Goal: Use online tool/utility: Utilize a website feature to perform a specific function

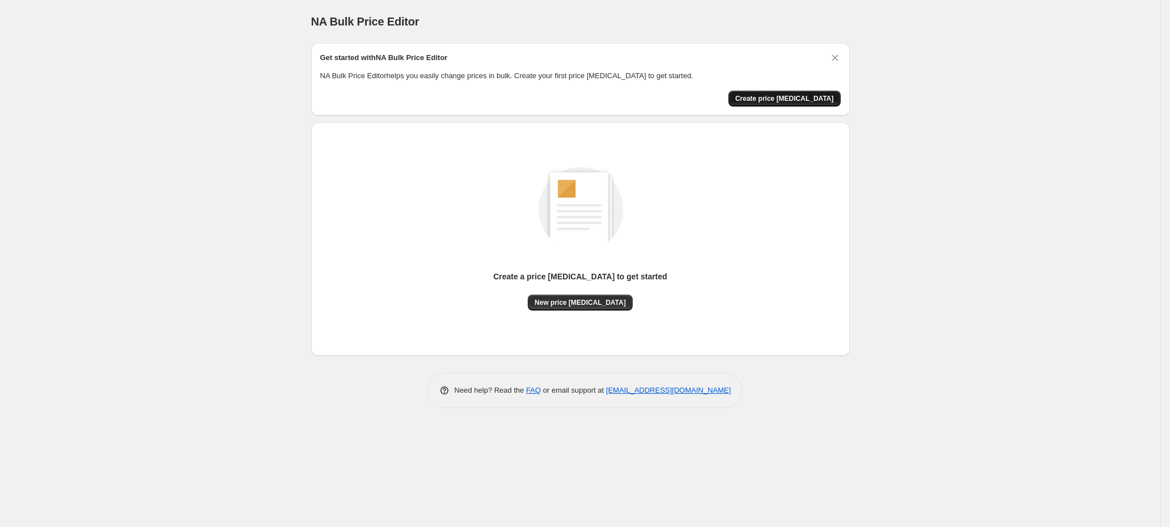
click at [798, 95] on span "Create price change job" at bounding box center [784, 98] width 99 height 9
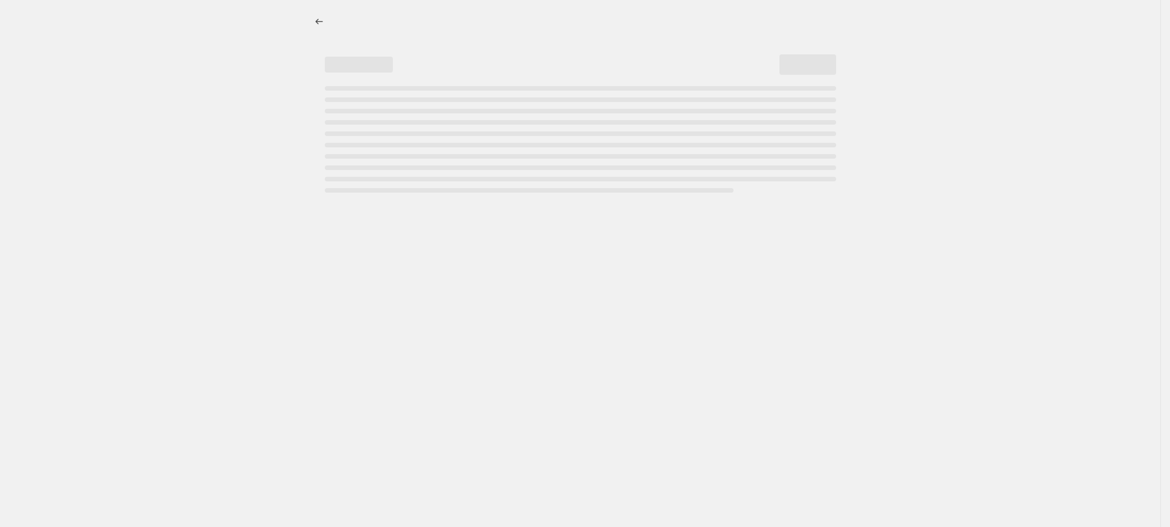
select select "percentage"
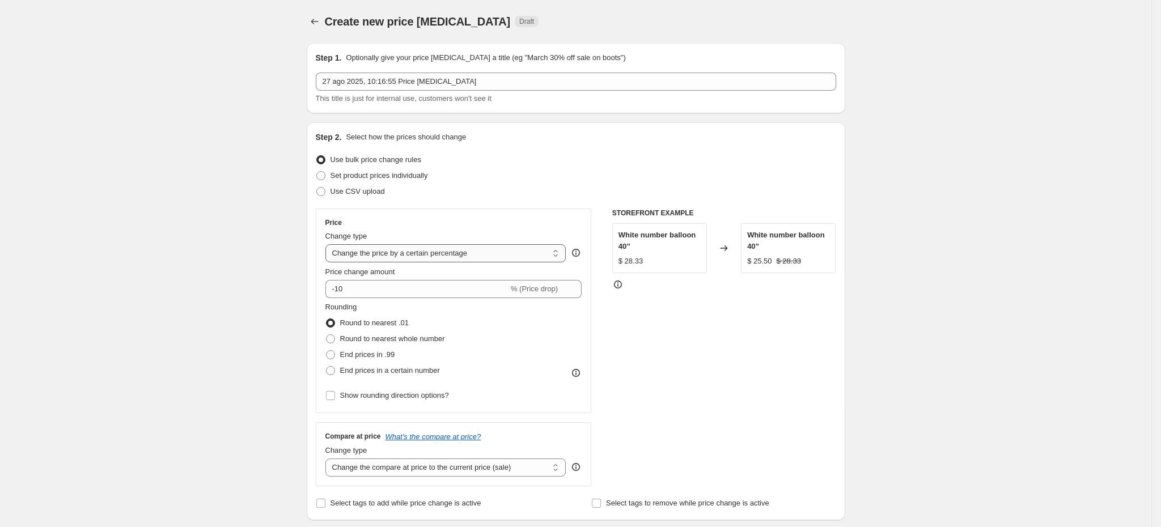
click at [464, 248] on select "Change the price to a certain amount Change the price by a certain amount Chang…" at bounding box center [445, 253] width 241 height 18
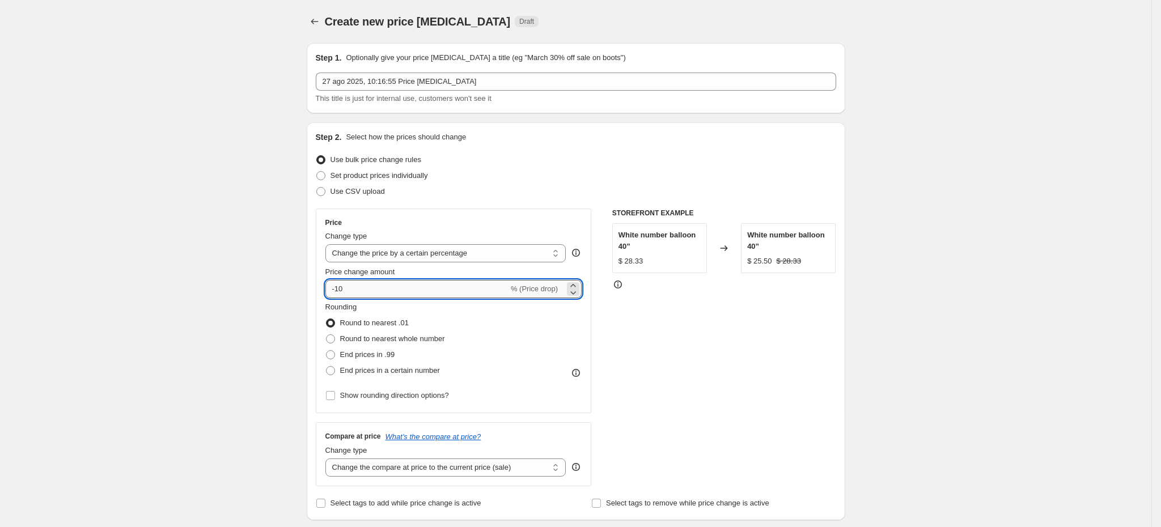
click at [404, 290] on input "-10" at bounding box center [416, 289] width 183 height 18
click at [450, 316] on div "Rounding Round to nearest .01 Round to nearest whole number End prices in .99 E…" at bounding box center [453, 340] width 257 height 77
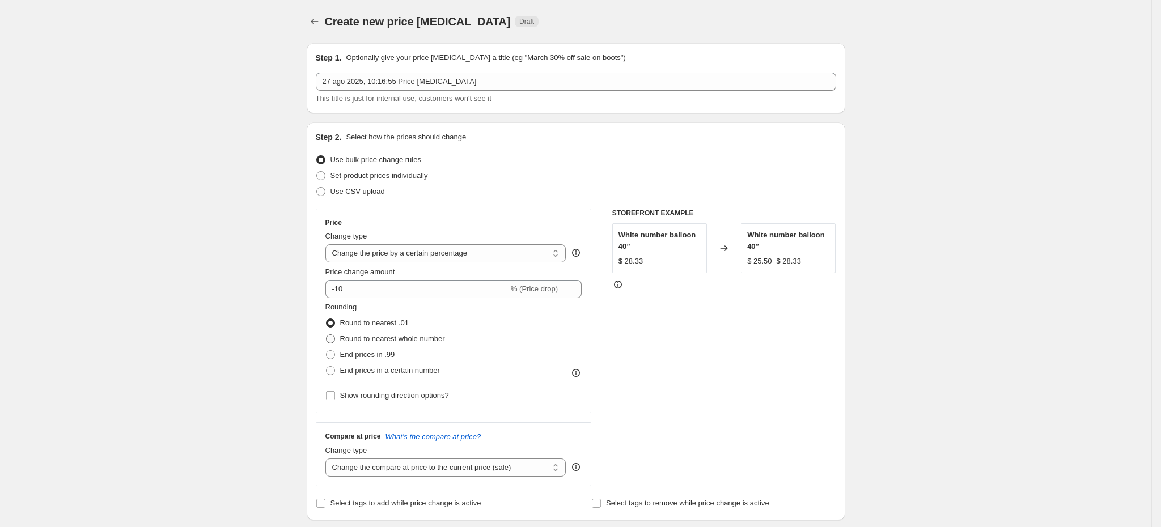
click at [404, 337] on span "Round to nearest whole number" at bounding box center [392, 339] width 105 height 9
click at [327, 335] on input "Round to nearest whole number" at bounding box center [326, 335] width 1 height 1
radio input "true"
click at [389, 323] on span "Round to nearest .01" at bounding box center [374, 323] width 69 height 9
click at [327, 319] on input "Round to nearest .01" at bounding box center [326, 319] width 1 height 1
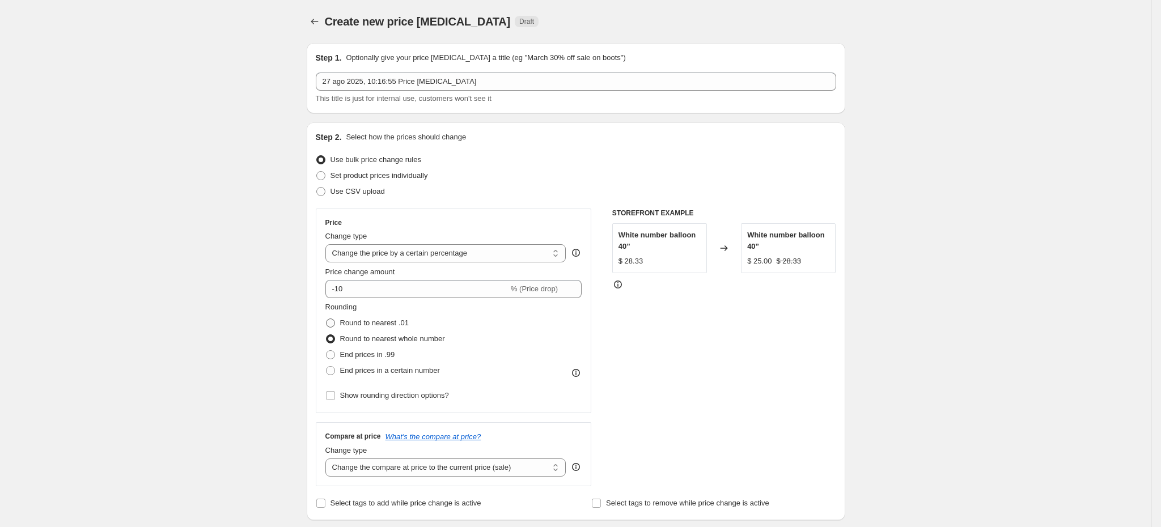
radio input "true"
click at [367, 354] on span "End prices in .99" at bounding box center [367, 354] width 55 height 9
click at [327, 351] on input "End prices in .99" at bounding box center [326, 350] width 1 height 1
radio input "true"
click at [400, 367] on span "End prices in a certain number" at bounding box center [390, 370] width 100 height 9
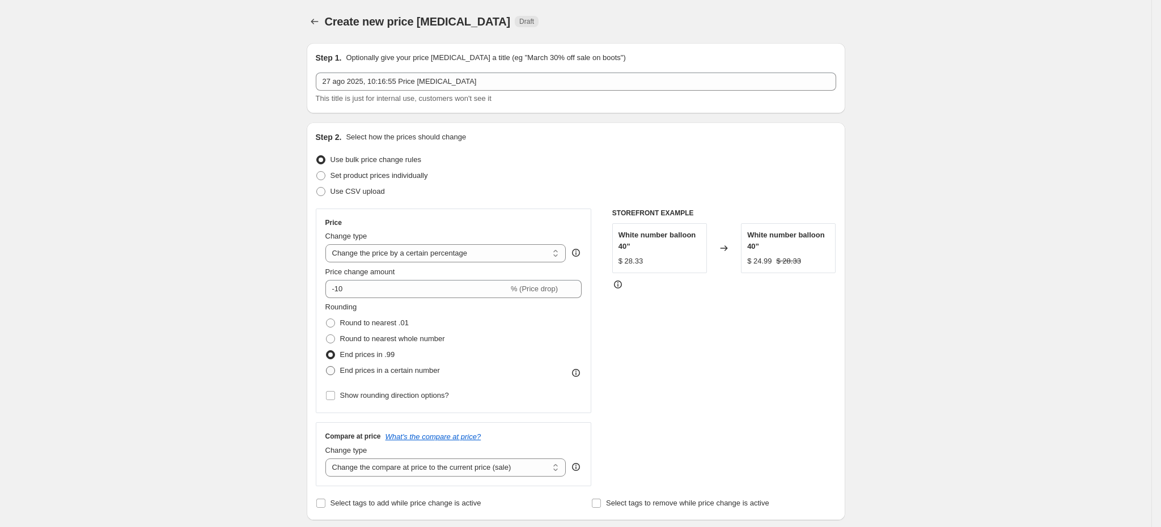
click at [327, 367] on input "End prices in a certain number" at bounding box center [326, 366] width 1 height 1
radio input "true"
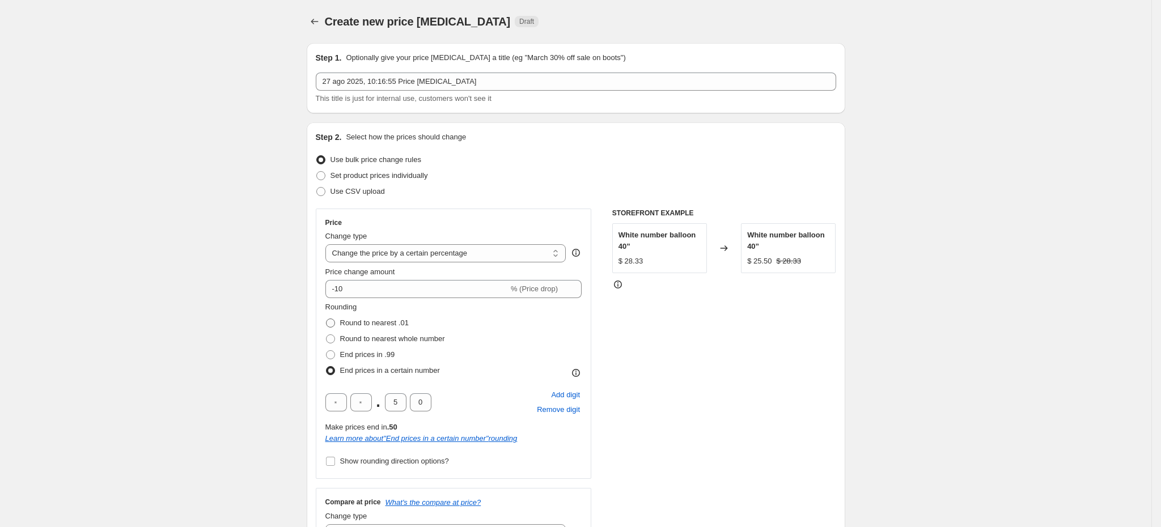
click at [379, 320] on span "Round to nearest .01" at bounding box center [374, 323] width 69 height 9
click at [327, 319] on input "Round to nearest .01" at bounding box center [326, 319] width 1 height 1
radio input "true"
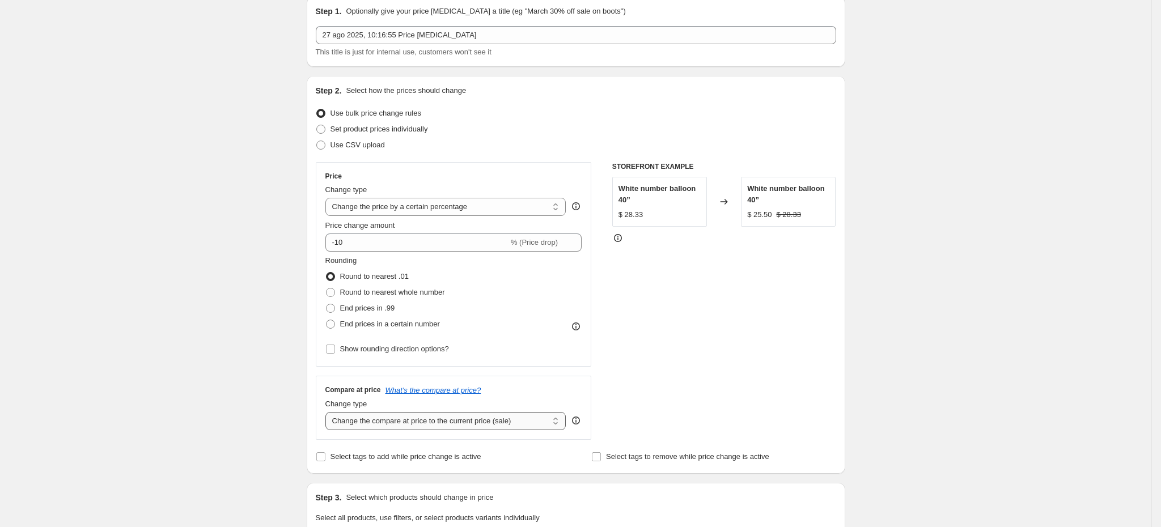
scroll to position [47, 0]
click at [435, 418] on select "Change the compare at price to the current price (sale) Change the compare at p…" at bounding box center [445, 421] width 241 height 18
click at [441, 428] on select "Change the compare at price to the current price (sale) Change the compare at p…" at bounding box center [445, 421] width 241 height 18
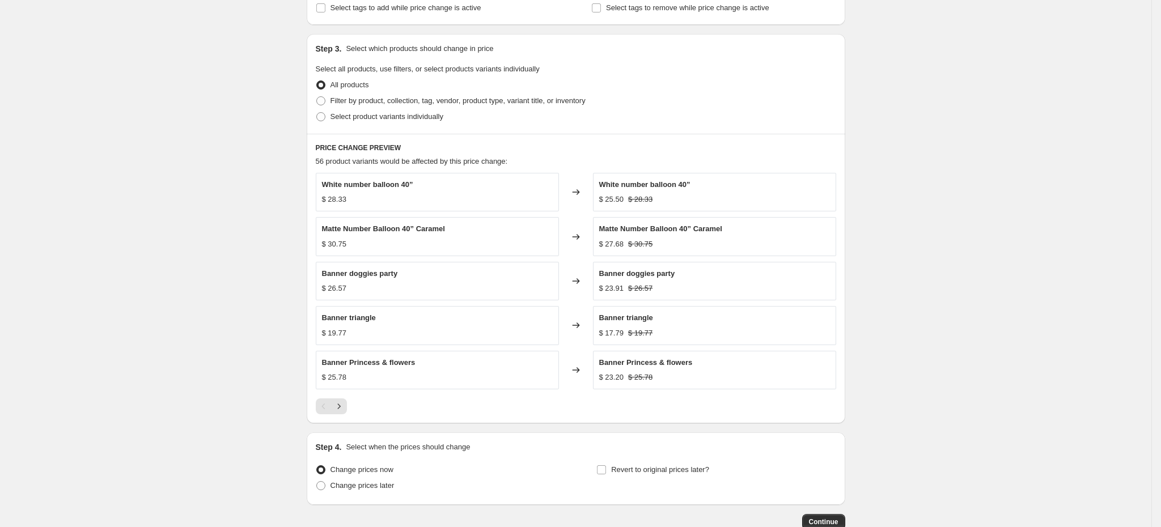
scroll to position [570, 0]
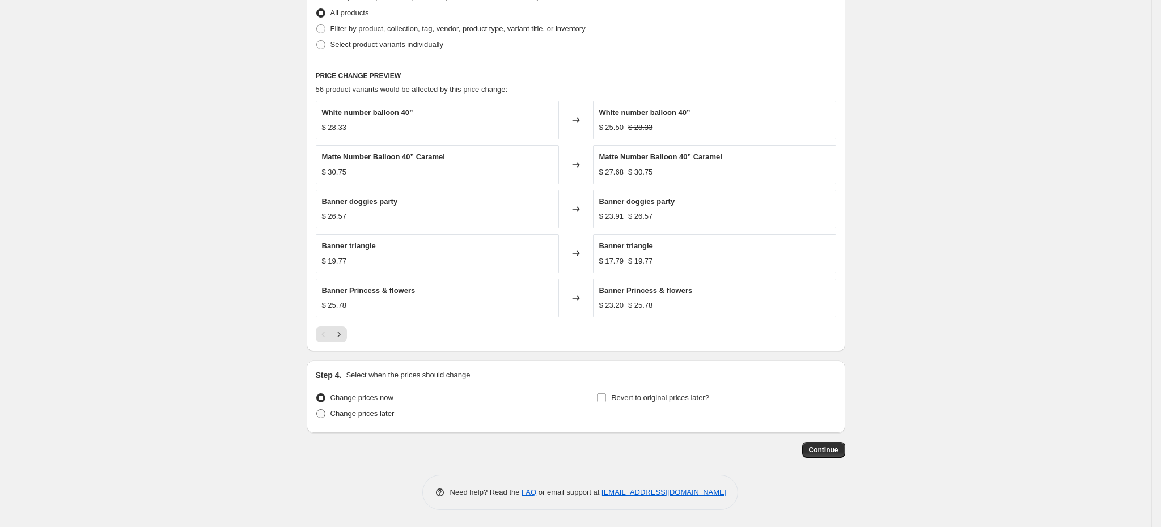
click at [380, 413] on span "Change prices later" at bounding box center [363, 413] width 64 height 9
click at [317, 410] on input "Change prices later" at bounding box center [316, 409] width 1 height 1
radio input "true"
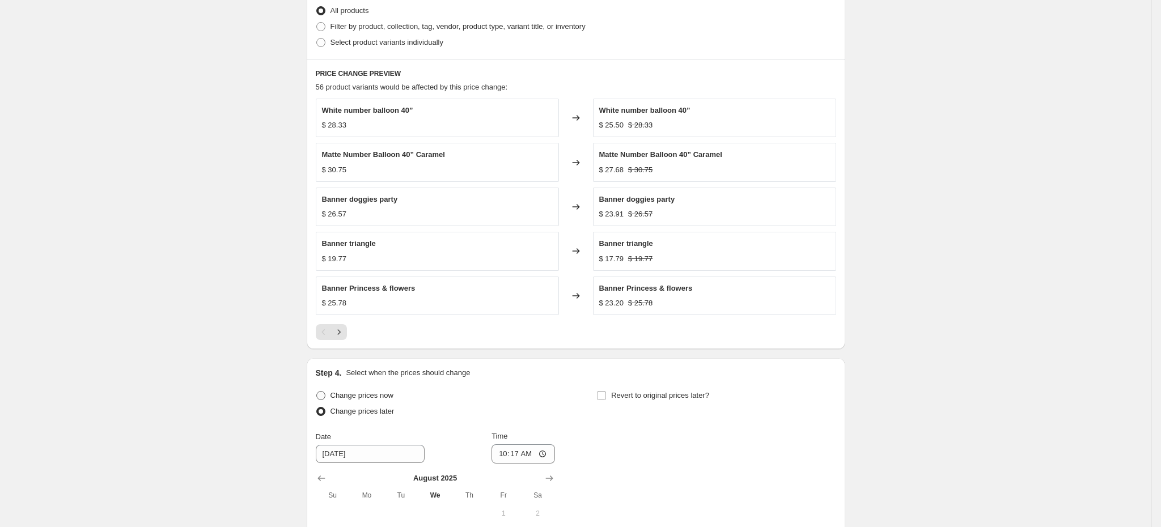
click at [363, 398] on span "Change prices now" at bounding box center [362, 395] width 63 height 9
click at [317, 392] on input "Change prices now" at bounding box center [316, 391] width 1 height 1
radio input "true"
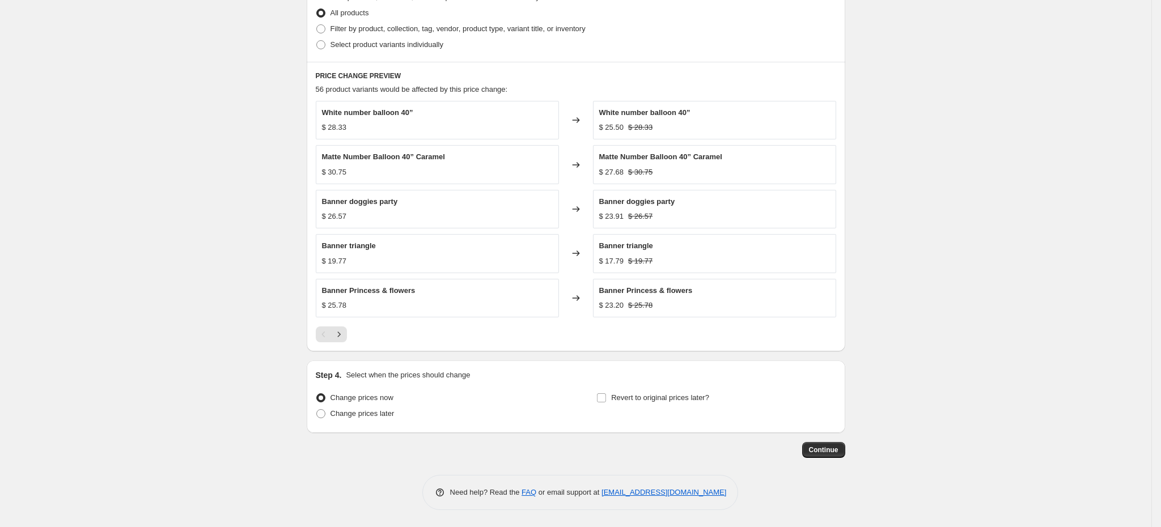
click at [822, 453] on span "Continue" at bounding box center [823, 450] width 29 height 9
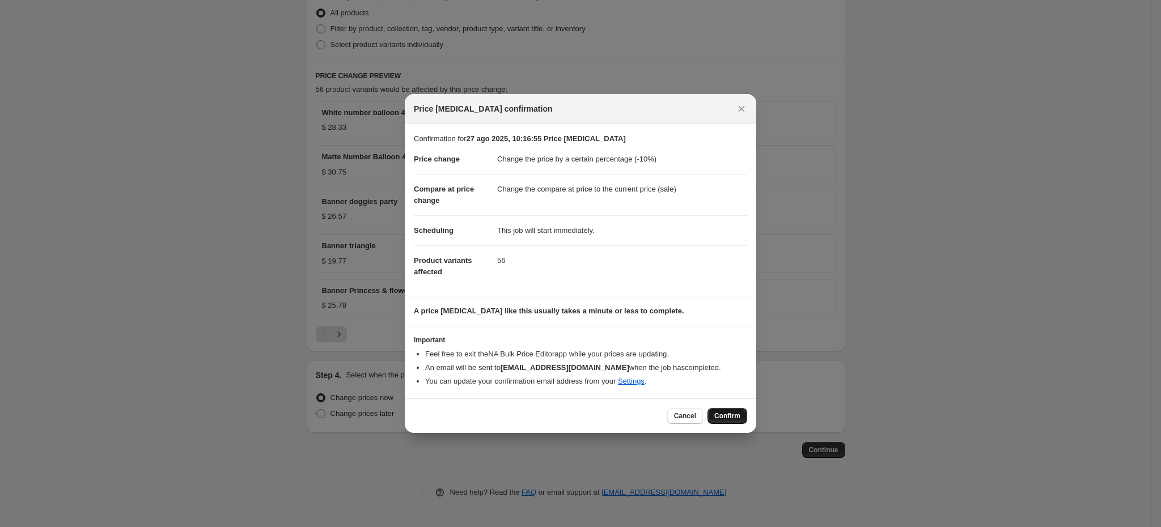
click at [726, 416] on span "Confirm" at bounding box center [727, 416] width 26 height 9
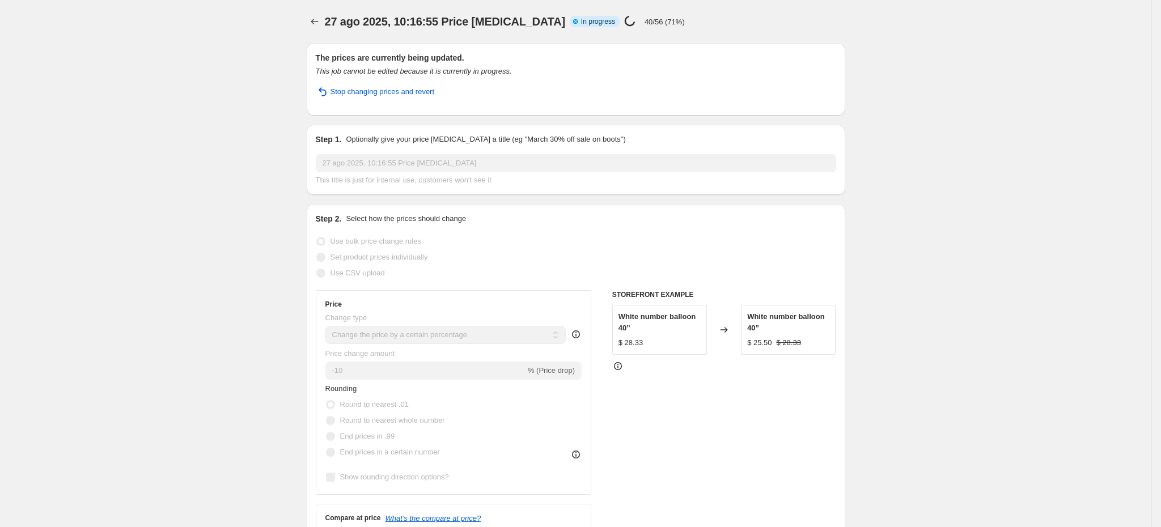
select select "percentage"
